Goal: Navigation & Orientation: Find specific page/section

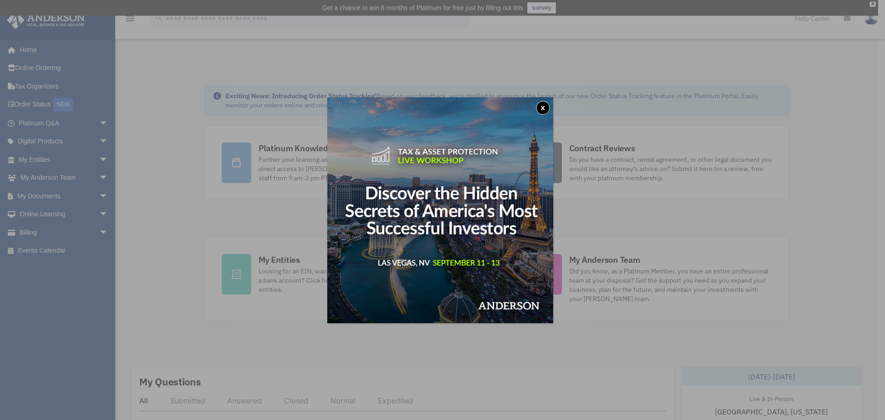
click at [542, 104] on button "x" at bounding box center [543, 108] width 14 height 14
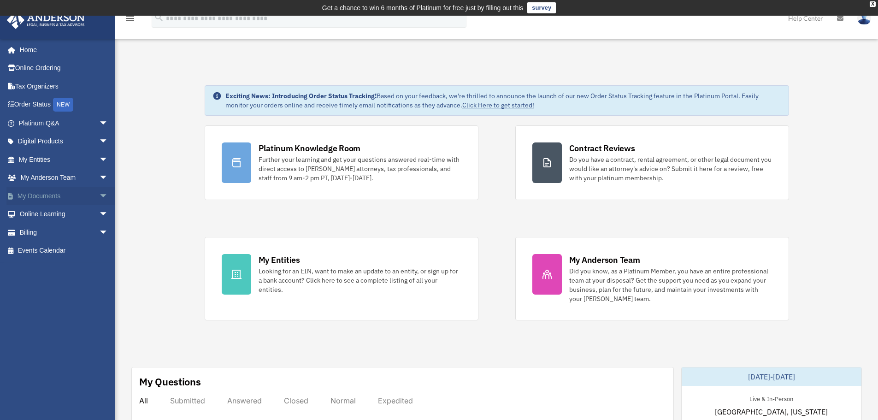
click at [99, 202] on span "arrow_drop_down" at bounding box center [108, 196] width 18 height 19
click at [30, 215] on span at bounding box center [30, 214] width 6 height 6
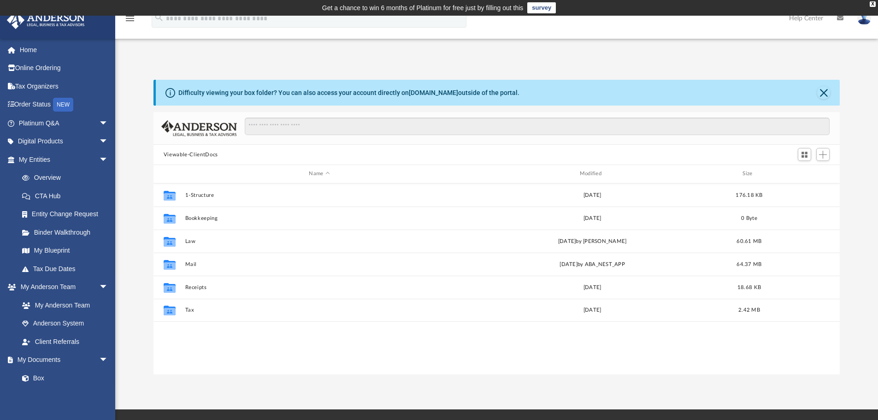
scroll to position [203, 679]
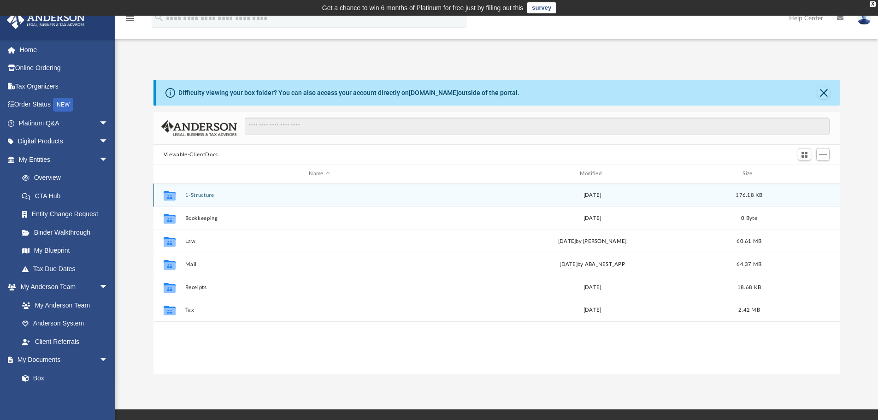
click at [206, 195] on button "1-Structure" at bounding box center [319, 195] width 269 height 6
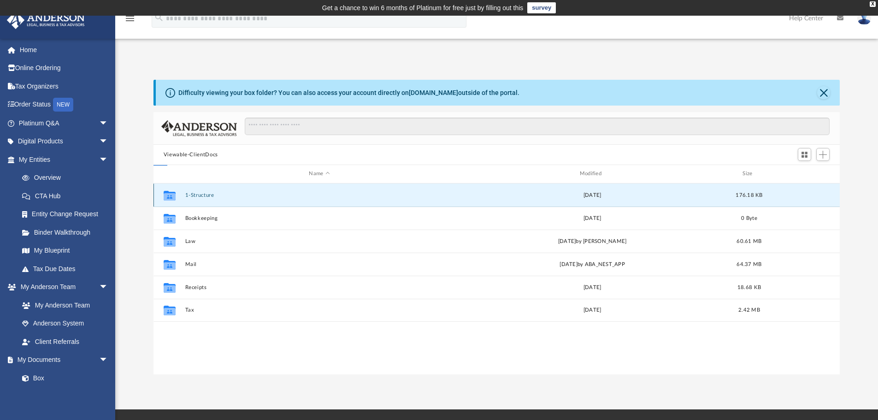
click at [206, 195] on button "1-Structure" at bounding box center [319, 195] width 269 height 6
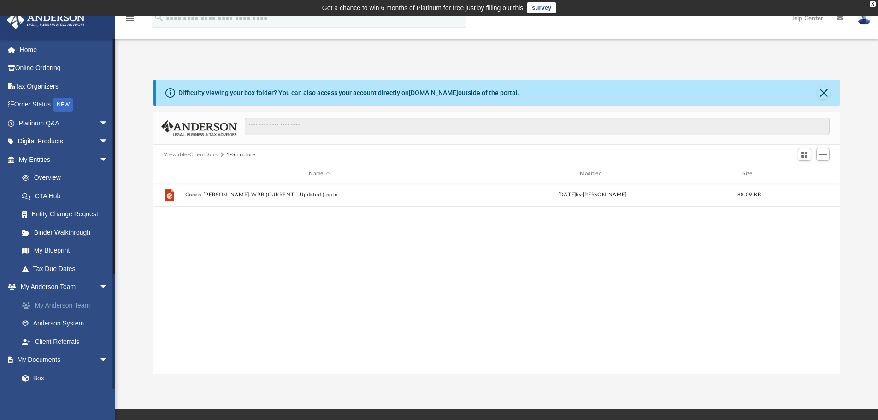
click at [65, 304] on link "My Anderson Team" at bounding box center [67, 305] width 109 height 18
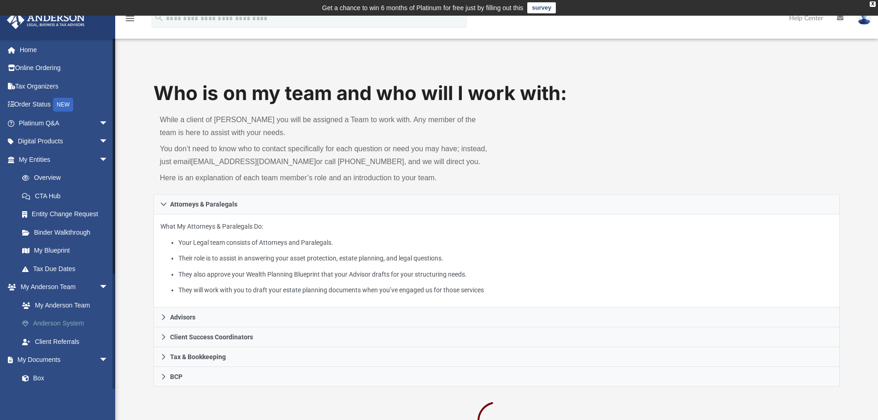
click at [68, 325] on link "Anderson System" at bounding box center [67, 323] width 109 height 18
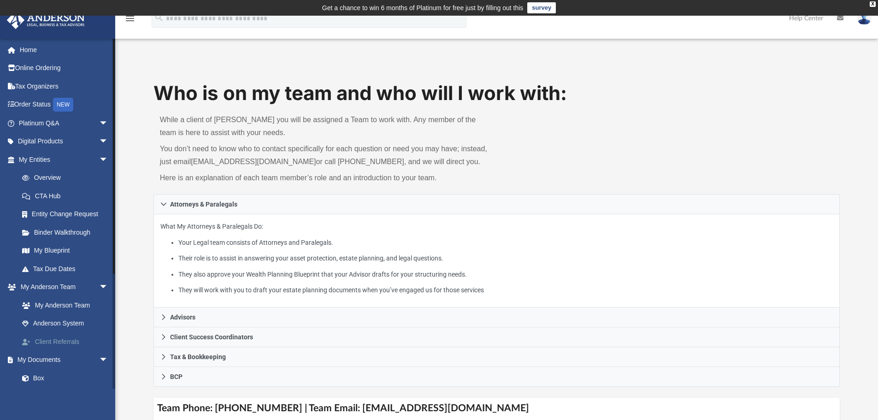
click at [64, 344] on link "Client Referrals" at bounding box center [67, 341] width 109 height 18
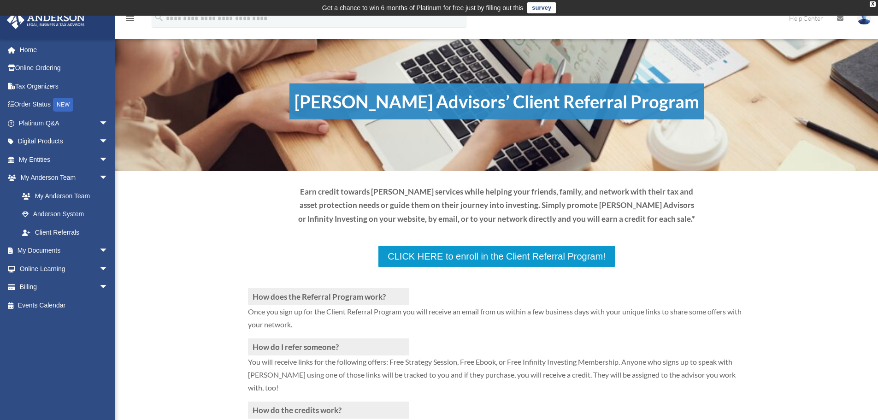
click at [157, 266] on div "How does the Referral Program work? Once you sign up for the Client Referral Pr…" at bounding box center [496, 370] width 763 height 331
click at [72, 252] on link "My Documents arrow_drop_down" at bounding box center [64, 251] width 116 height 18
click at [99, 252] on span "arrow_drop_down" at bounding box center [108, 251] width 18 height 19
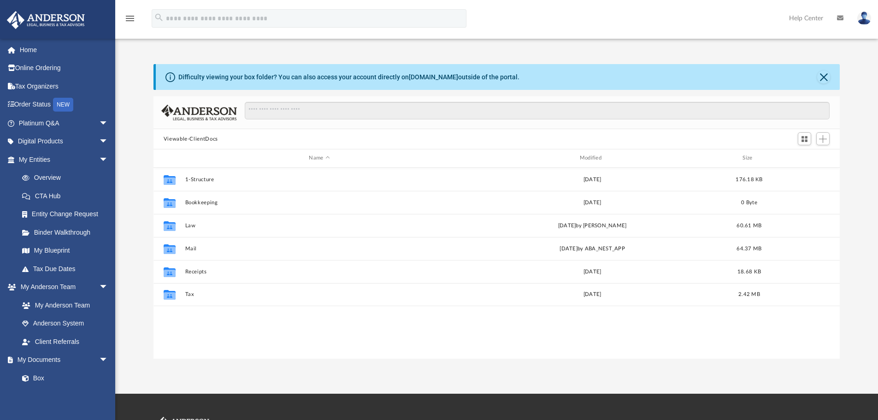
scroll to position [203, 679]
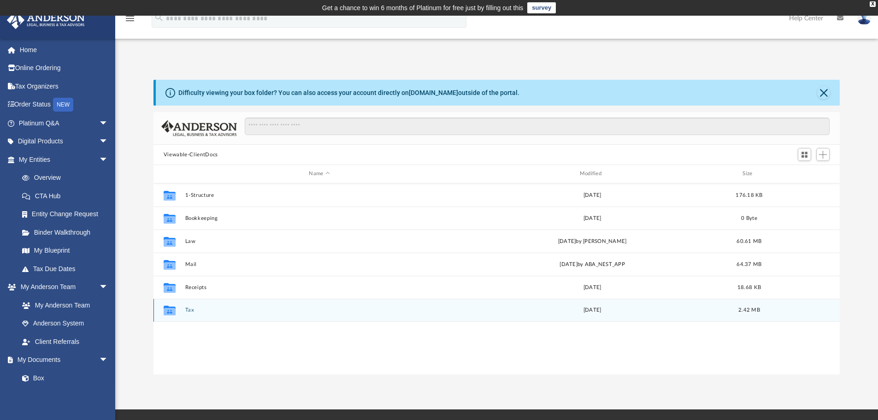
click at [175, 310] on icon "grid" at bounding box center [170, 311] width 12 height 7
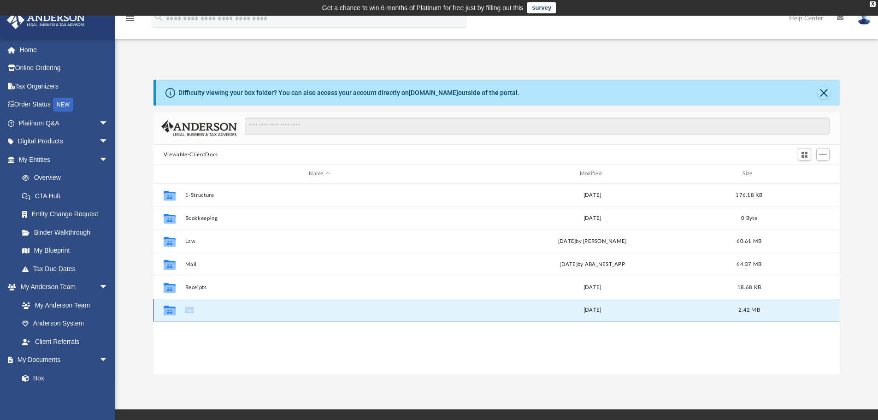
click at [175, 310] on icon "grid" at bounding box center [170, 311] width 12 height 7
click at [172, 310] on icon "grid" at bounding box center [170, 311] width 12 height 7
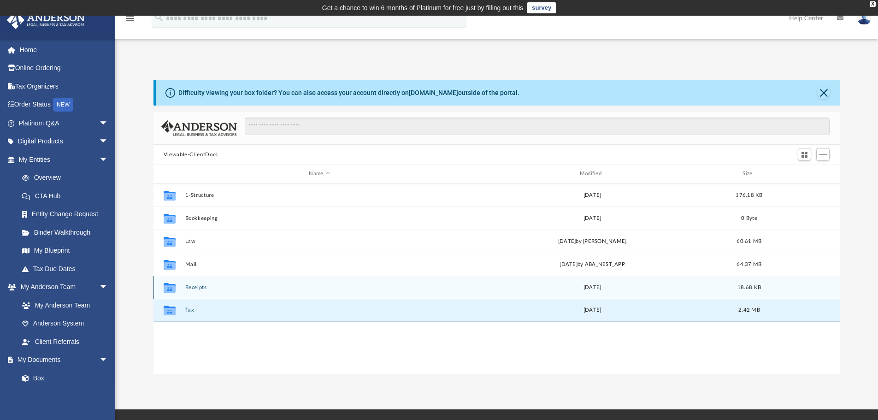
click at [174, 290] on icon "grid" at bounding box center [170, 288] width 12 height 7
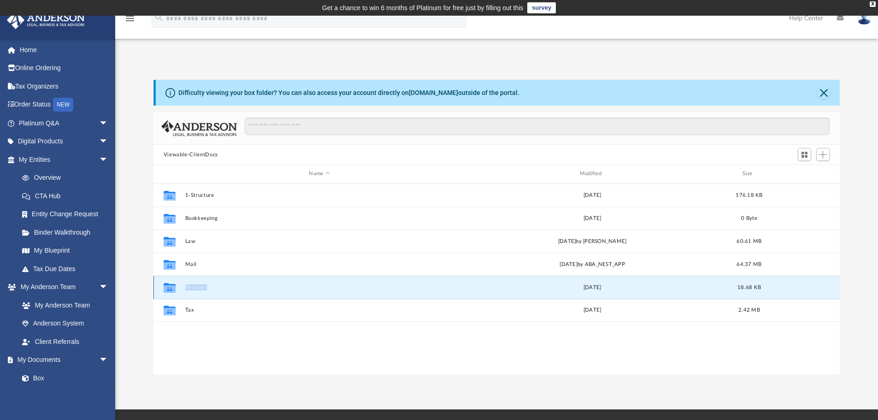
click at [174, 290] on icon "grid" at bounding box center [170, 288] width 12 height 7
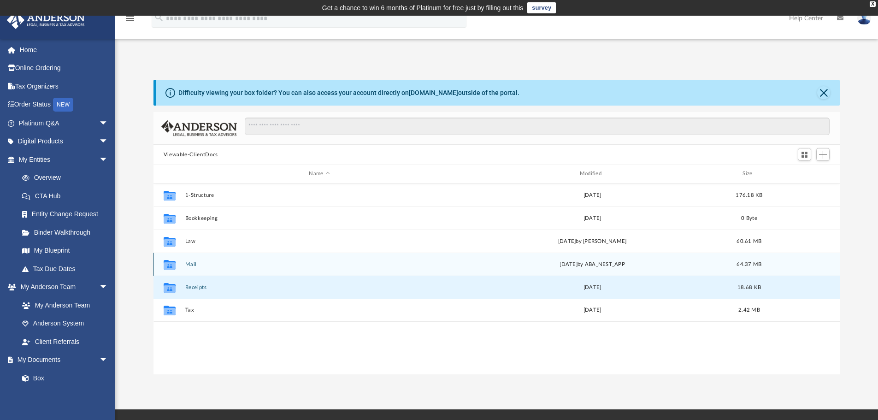
click at [171, 264] on icon "grid" at bounding box center [170, 265] width 12 height 7
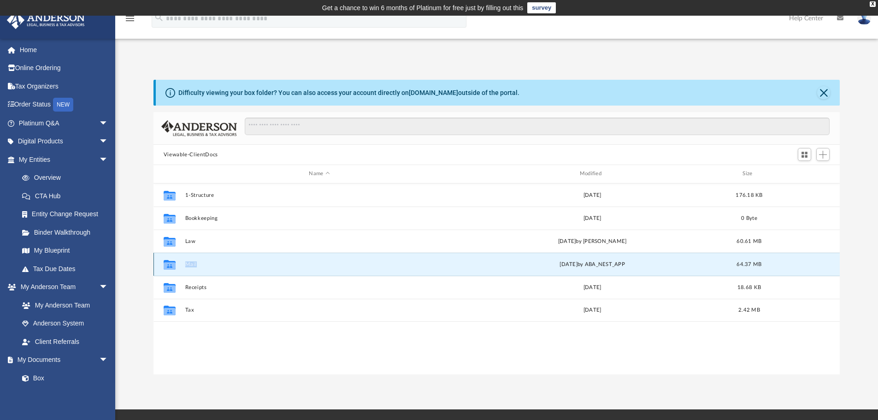
click at [171, 264] on icon "grid" at bounding box center [170, 265] width 12 height 7
click at [420, 383] on div "App [EMAIL_ADDRESS][DOMAIN_NAME] Sign Out [EMAIL_ADDRESS][DOMAIN_NAME] Home Onl…" at bounding box center [439, 213] width 878 height 394
drag, startPoint x: 411, startPoint y: 40, endPoint x: 455, endPoint y: 48, distance: 44.6
click at [404, 51] on div "App goodmvrental@gmail.com Sign Out goodmvrental@gmail.com Home Online Ordering…" at bounding box center [439, 213] width 878 height 394
